Goal: Task Accomplishment & Management: Manage account settings

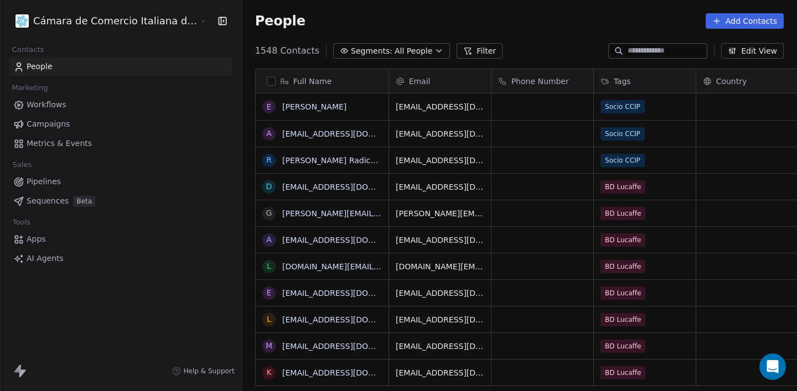
scroll to position [344, 609]
click at [754, 28] on button "Add Contacts" at bounding box center [744, 20] width 78 height 15
click at [749, 48] on span "Create new contact" at bounding box center [748, 45] width 76 height 12
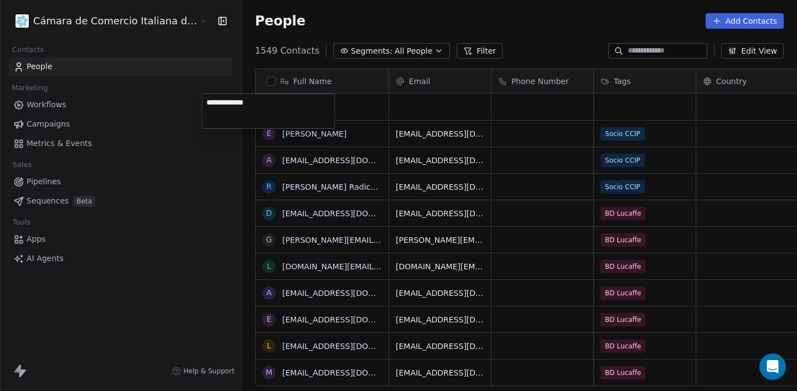
type textarea "**********"
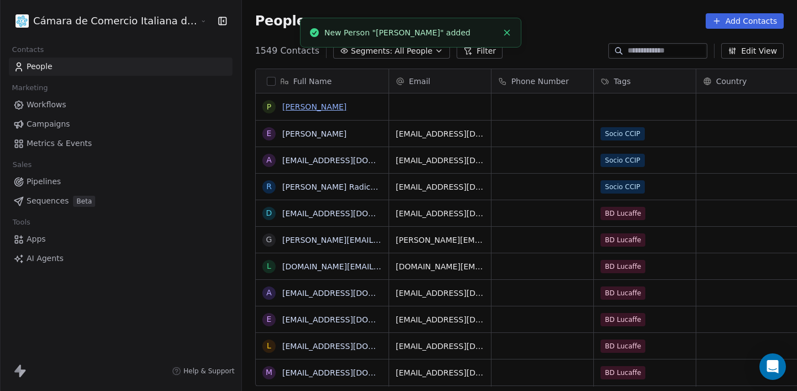
click at [282, 111] on link "[PERSON_NAME]" at bounding box center [314, 106] width 64 height 9
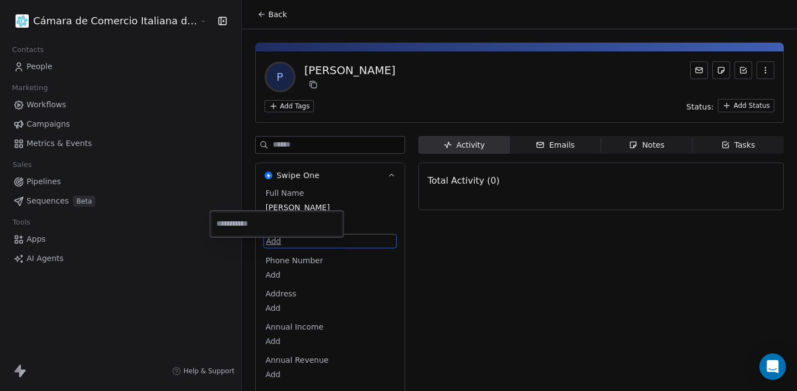
click at [226, 241] on html "Cámara de Comercio Italiana del Perú Contacts People Marketing Workflows Campai…" at bounding box center [398, 195] width 797 height 391
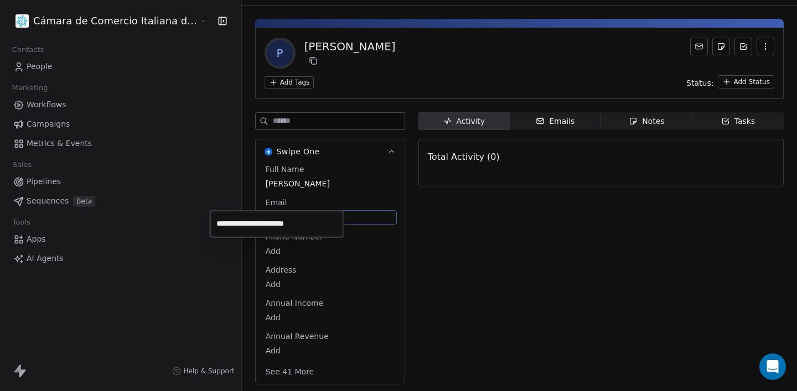
type input "**********"
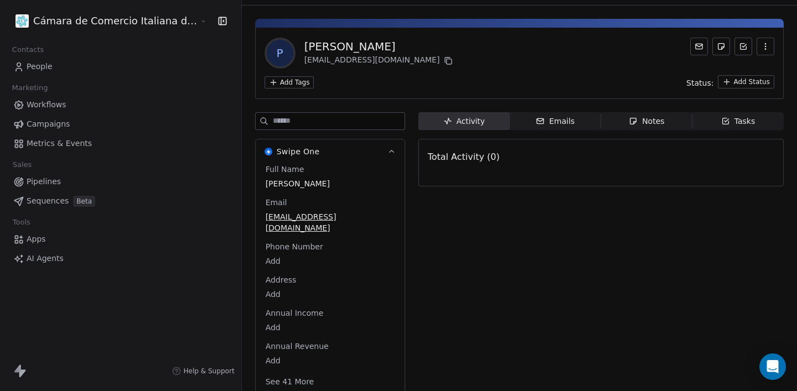
scroll to position [23, 0]
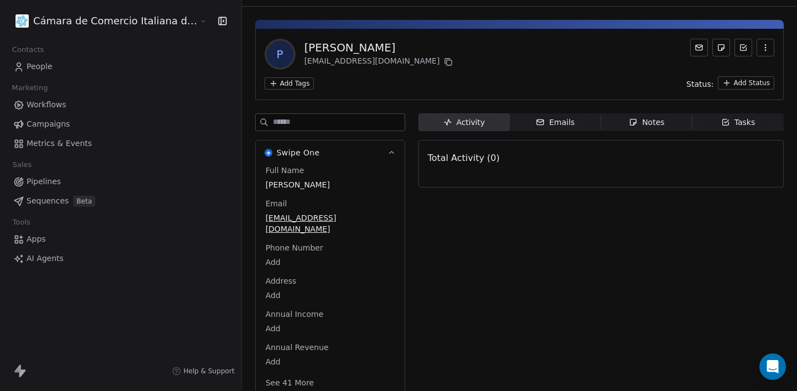
click at [255, 90] on div "P [PERSON_NAME] [EMAIL_ADDRESS][DOMAIN_NAME] Add Tags Status: Add Status" at bounding box center [519, 64] width 528 height 71
click at [244, 82] on html "Cámara de Comercio Italiana del Perú Contacts People Marketing Workflows Campai…" at bounding box center [398, 195] width 797 height 391
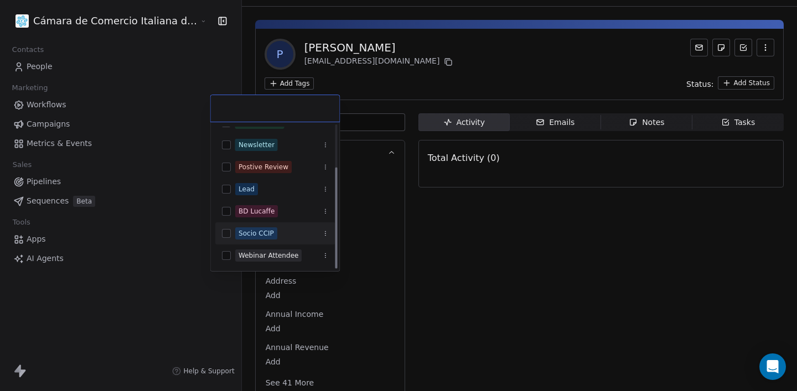
click at [276, 236] on span "Socio CCIP" at bounding box center [256, 233] width 42 height 12
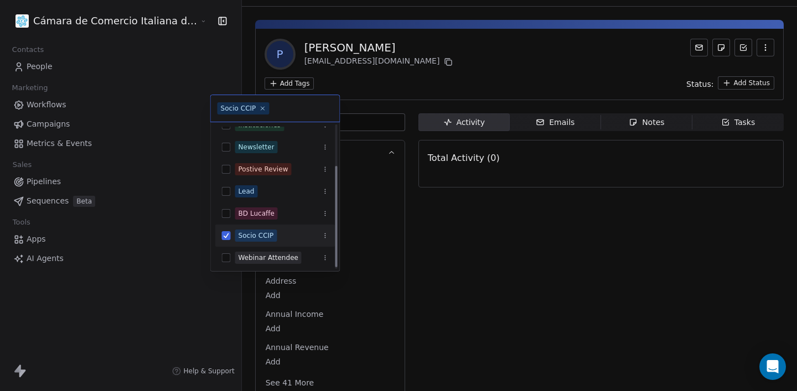
click at [417, 260] on html "Cámara de Comercio Italiana del Perú Contacts People Marketing Workflows Campai…" at bounding box center [398, 195] width 797 height 391
